Goal: Communication & Community: Answer question/provide support

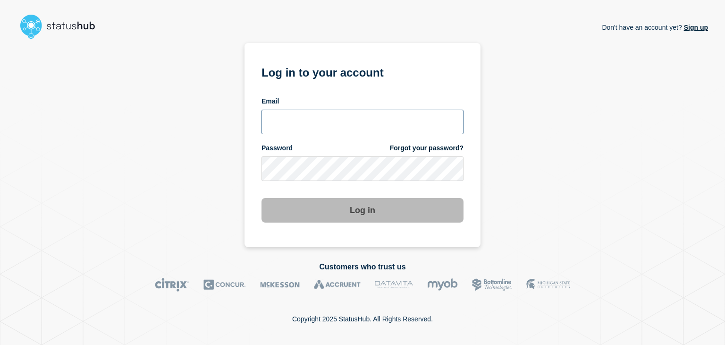
type input "[PERSON_NAME][EMAIL_ADDRESS][PERSON_NAME][DOMAIN_NAME]"
click at [332, 216] on button "Log in" at bounding box center [363, 210] width 202 height 25
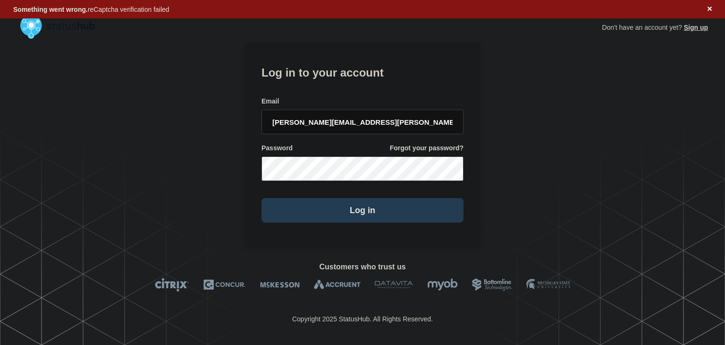
click at [353, 207] on button "Log in" at bounding box center [363, 210] width 202 height 25
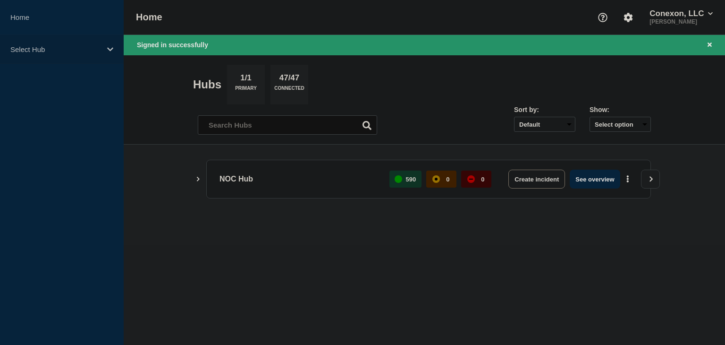
click at [104, 46] on div "Select Hub" at bounding box center [62, 49] width 124 height 29
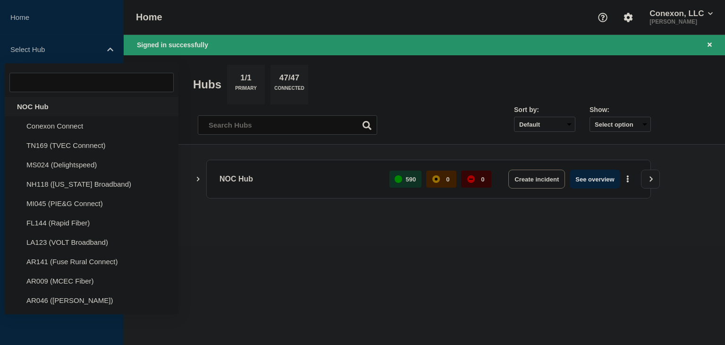
click at [54, 104] on div "NOC Hub" at bounding box center [92, 106] width 174 height 19
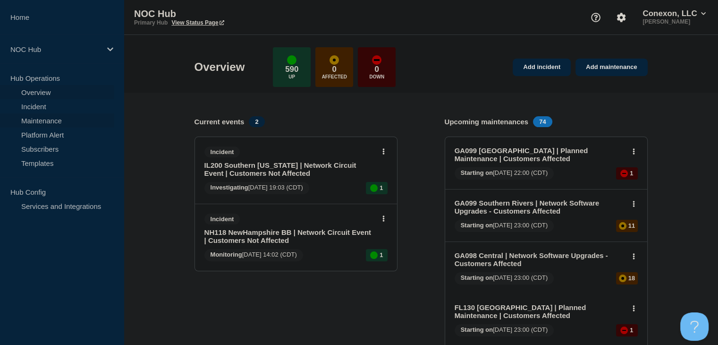
click at [63, 119] on link "Maintenance" at bounding box center [57, 120] width 114 height 14
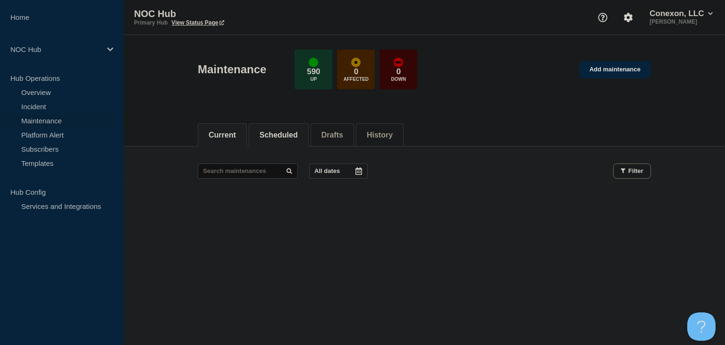
click at [289, 140] on li "Scheduled" at bounding box center [279, 134] width 60 height 23
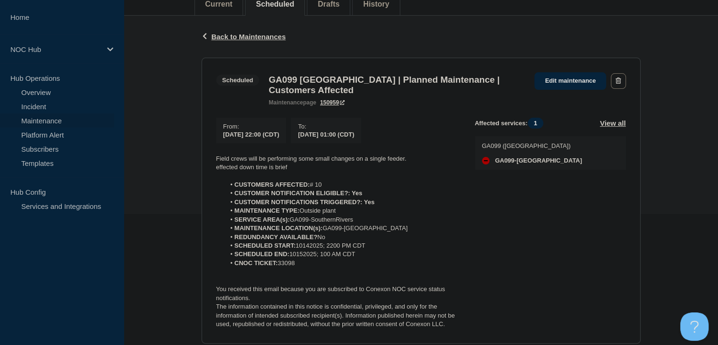
scroll to position [142, 0]
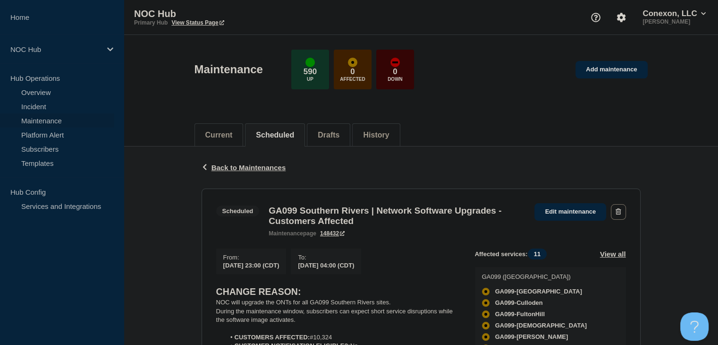
scroll to position [142, 0]
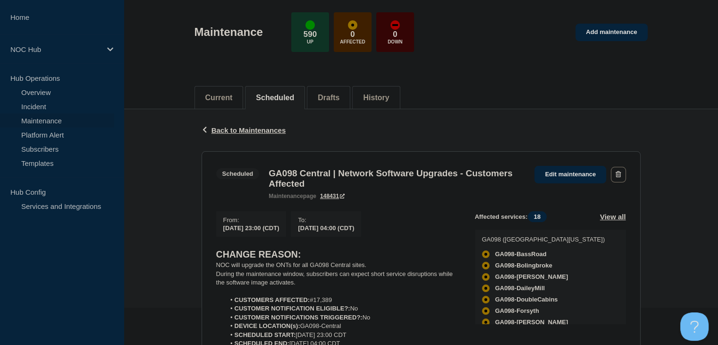
scroll to position [94, 0]
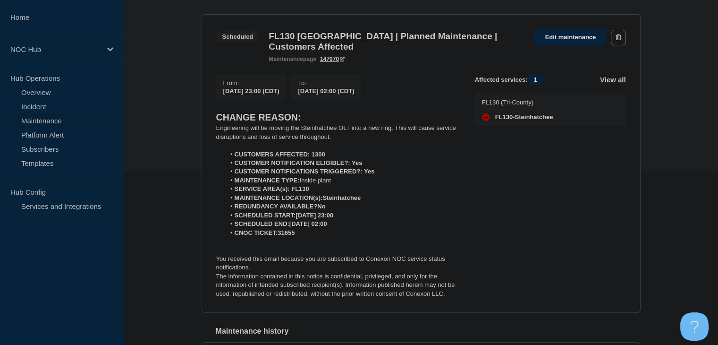
scroll to position [189, 0]
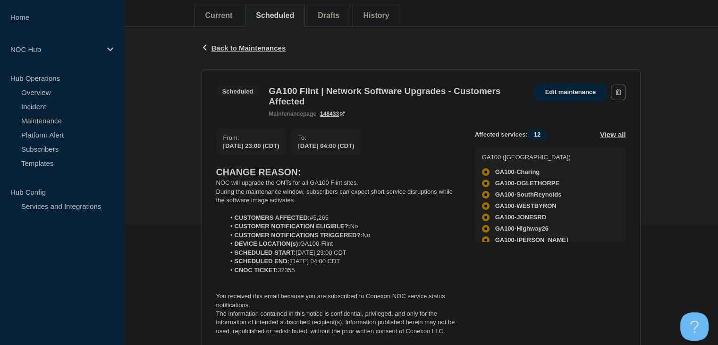
scroll to position [142, 0]
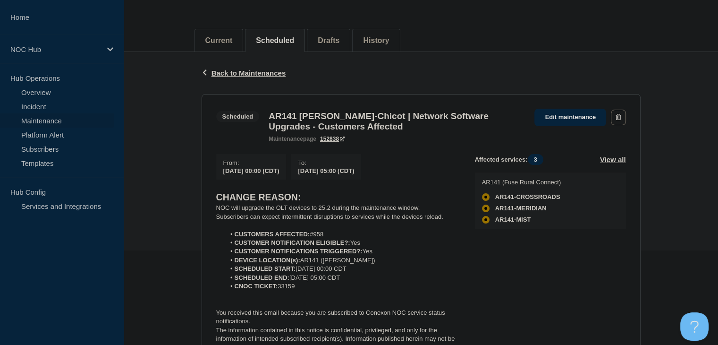
scroll to position [142, 0]
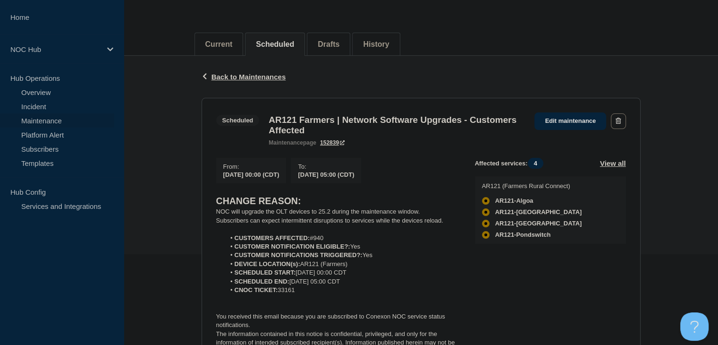
scroll to position [94, 0]
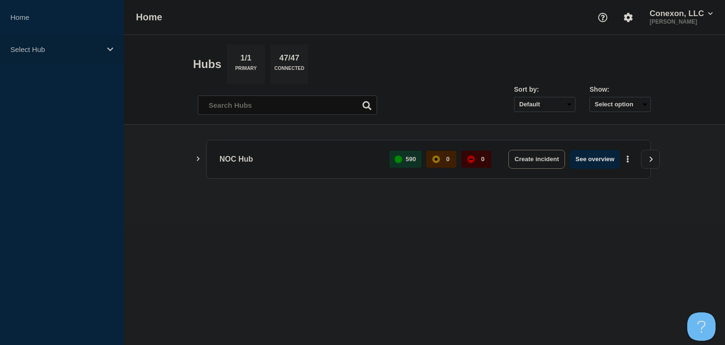
click at [60, 53] on p "Select Hub" at bounding box center [55, 49] width 91 height 8
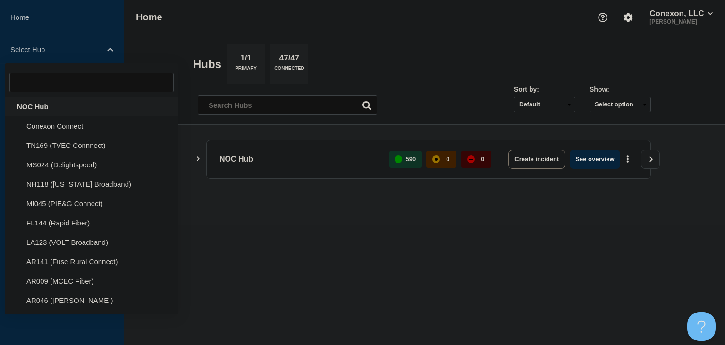
click at [43, 107] on div "NOC Hub" at bounding box center [92, 106] width 174 height 19
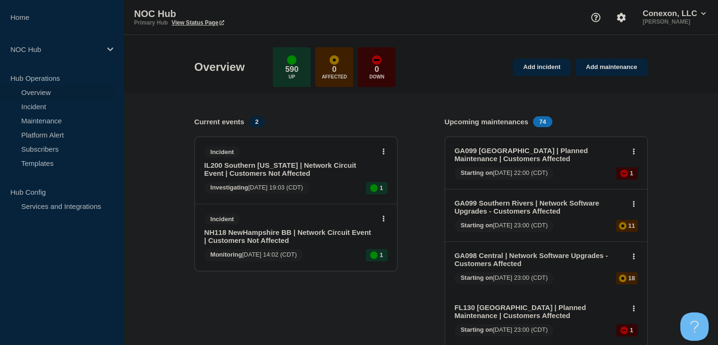
click at [240, 232] on link "NH118 NewHampshire BB | Network Circuit Event | Customers Not Affected" at bounding box center [289, 236] width 170 height 16
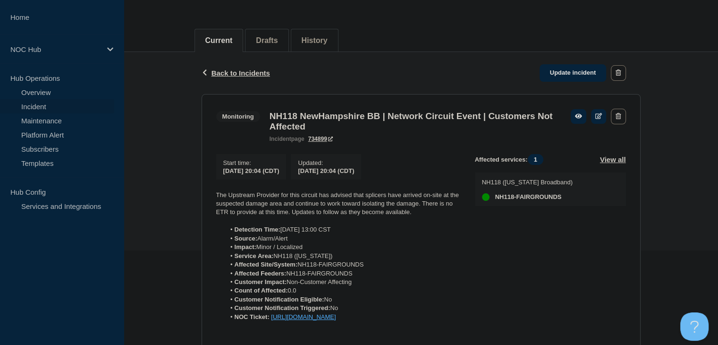
scroll to position [142, 0]
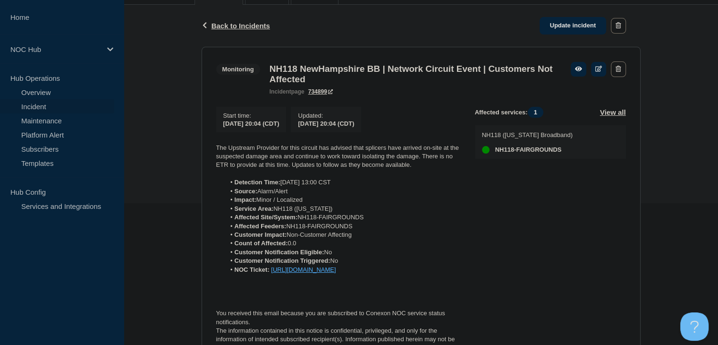
click at [191, 76] on div "Back Back to Incidents Update incident Monitoring NH118 NewHampshire BB | Netwo…" at bounding box center [421, 244] width 594 height 478
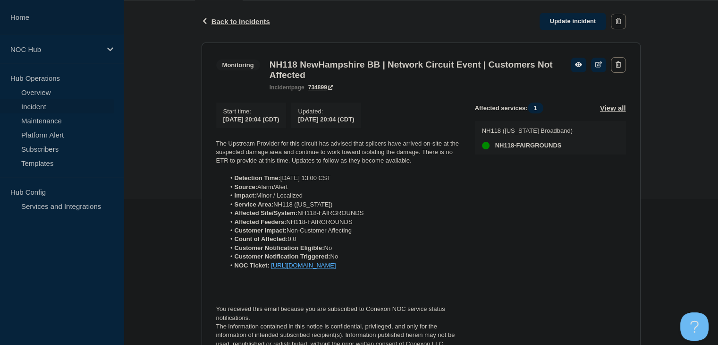
scroll to position [94, 0]
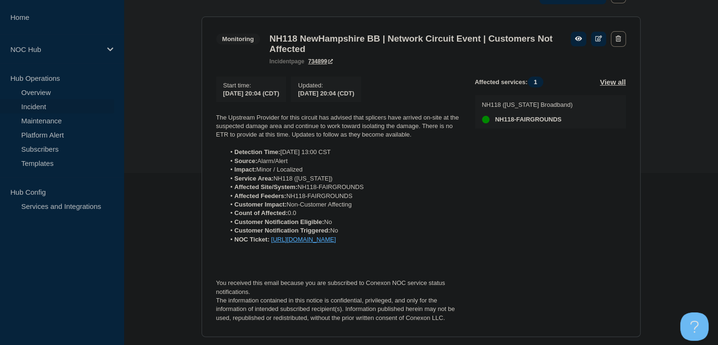
scroll to position [236, 0]
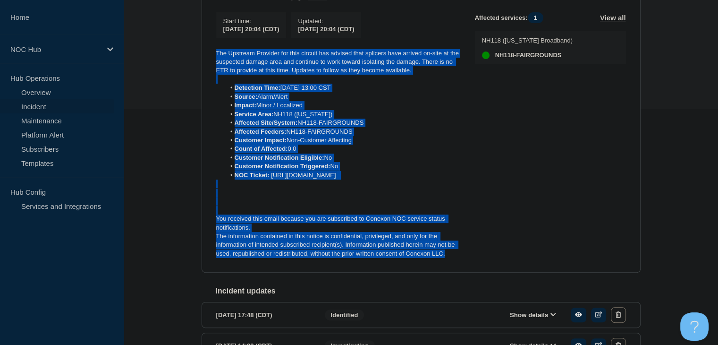
drag, startPoint x: 456, startPoint y: 269, endPoint x: 202, endPoint y: 58, distance: 330.6
click at [202, 58] on section "Monitoring NH118 NewHampshire BB | Network Circuit Event | Customers Not Affect…" at bounding box center [421, 112] width 439 height 321
copy div "Lor Ipsumdol Sitametc adi elit seddoei tem incidid utla etdolore magn aliquae a…"
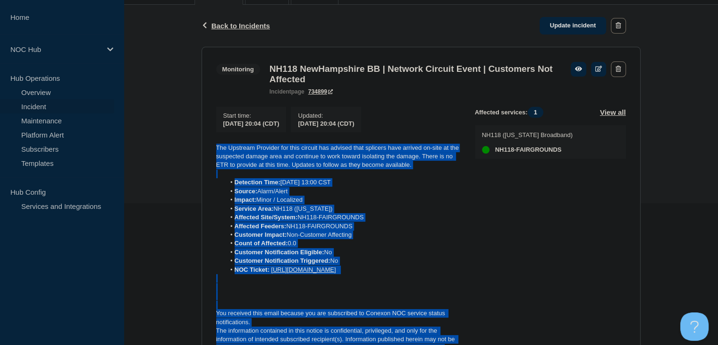
scroll to position [142, 0]
click at [558, 30] on link "Update incident" at bounding box center [573, 25] width 67 height 17
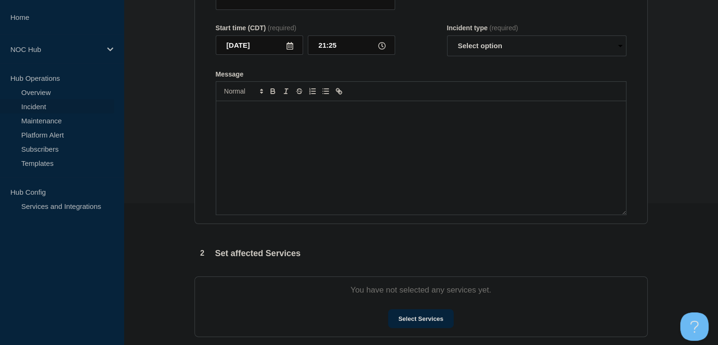
type input "NH118 NewHampshire BB | Network Circuit Event | Customers Not Affected"
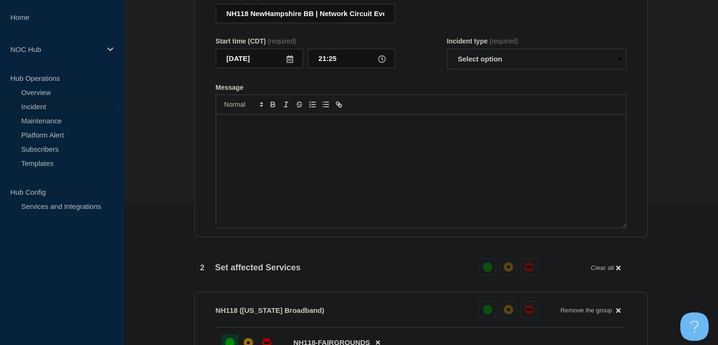
drag, startPoint x: 315, startPoint y: 207, endPoint x: 321, endPoint y: 206, distance: 6.2
click at [315, 207] on div "Message" at bounding box center [421, 170] width 410 height 113
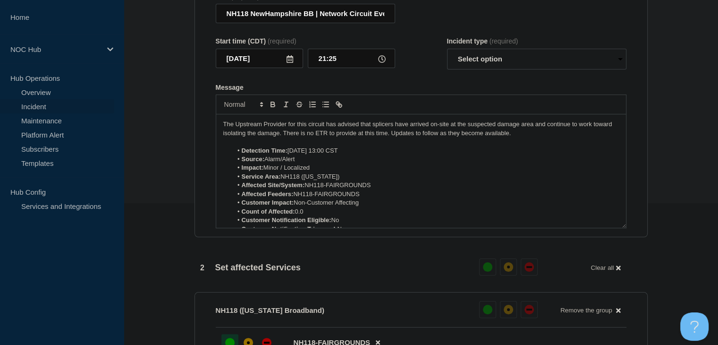
scroll to position [74, 0]
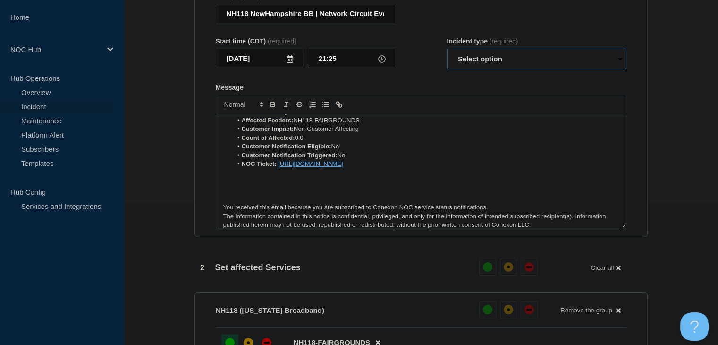
click at [483, 68] on select "Select option Investigating Identified Monitoring Resolved" at bounding box center [536, 59] width 179 height 21
select select "identified"
click at [447, 54] on select "Select option Investigating Identified Monitoring Resolved" at bounding box center [536, 59] width 179 height 21
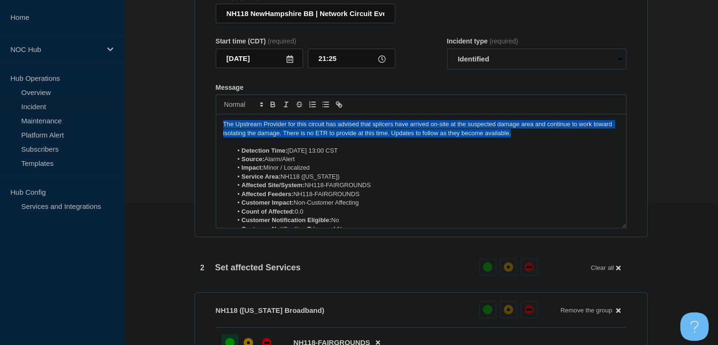
drag, startPoint x: 514, startPoint y: 140, endPoint x: 191, endPoint y: 123, distance: 323.4
click at [191, 123] on div "1 Provide details Title (required) NH118 NewHampshire BB | Network Circuit Even…" at bounding box center [421, 317] width 464 height 728
paste div "Message"
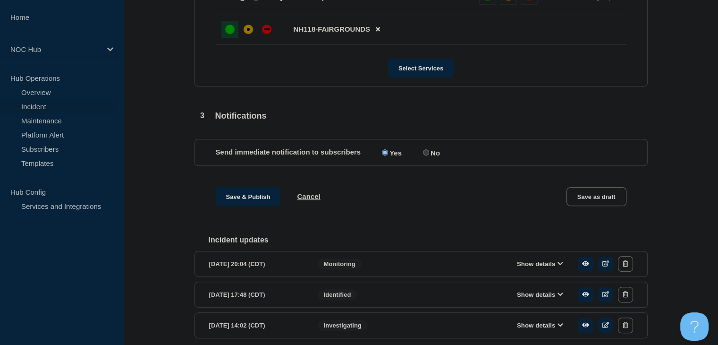
scroll to position [472, 0]
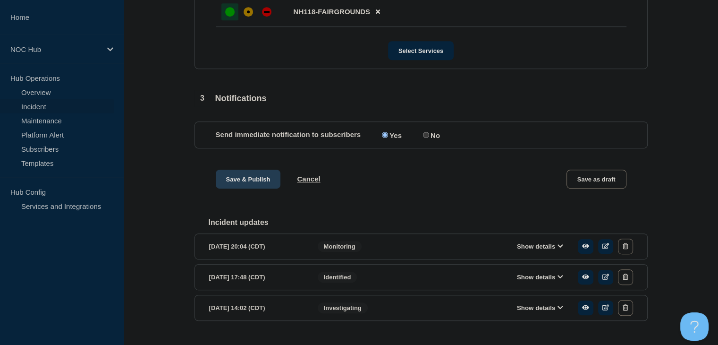
click at [238, 186] on button "Save & Publish" at bounding box center [248, 178] width 65 height 19
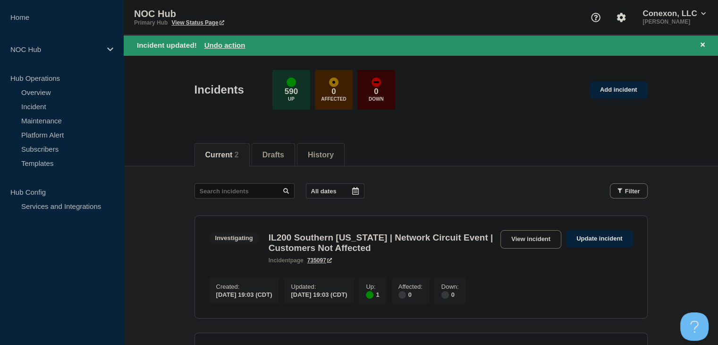
scroll to position [142, 0]
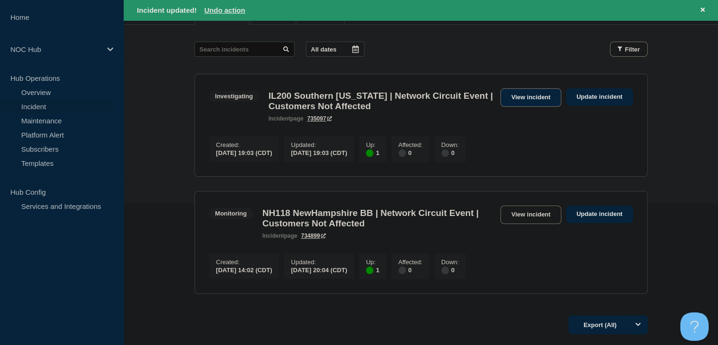
click at [528, 95] on link "View incident" at bounding box center [530, 97] width 61 height 18
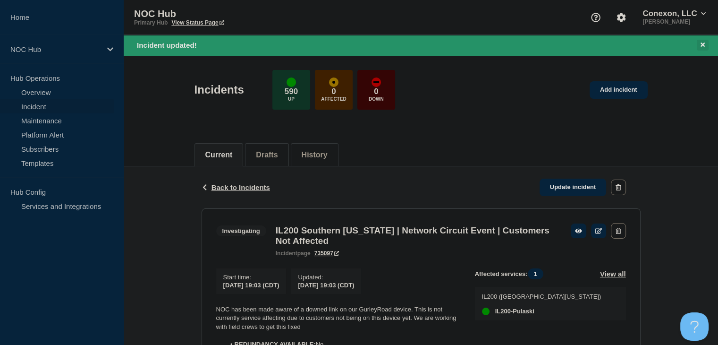
click at [706, 44] on button at bounding box center [703, 45] width 12 height 11
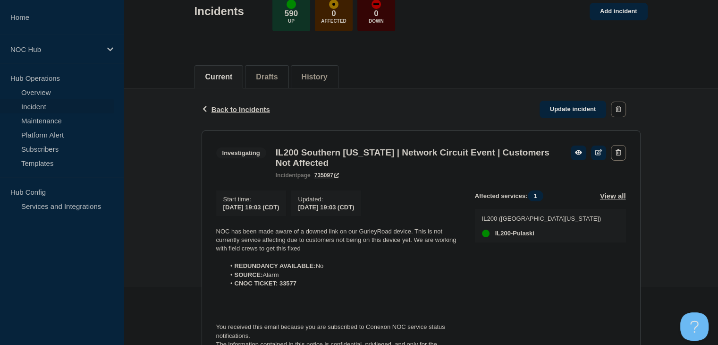
scroll to position [94, 0]
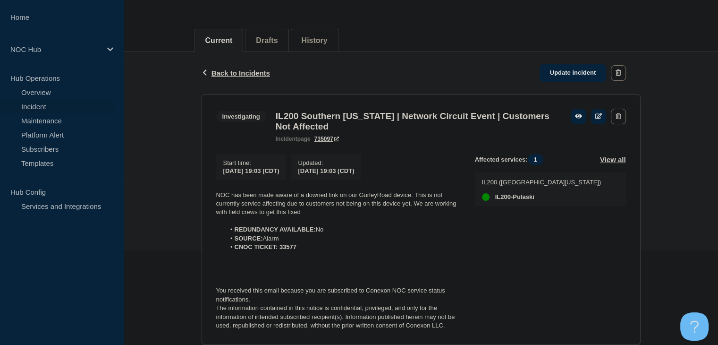
drag, startPoint x: 192, startPoint y: 321, endPoint x: 211, endPoint y: 343, distance: 29.8
click at [192, 321] on div "Back Back to Incidents Update incident Investigating IL200 Southern [US_STATE] …" at bounding box center [421, 205] width 594 height 307
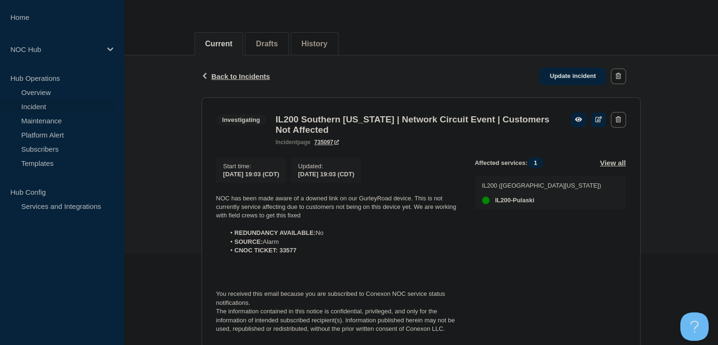
scroll to position [34, 0]
